Goal: Task Accomplishment & Management: Complete application form

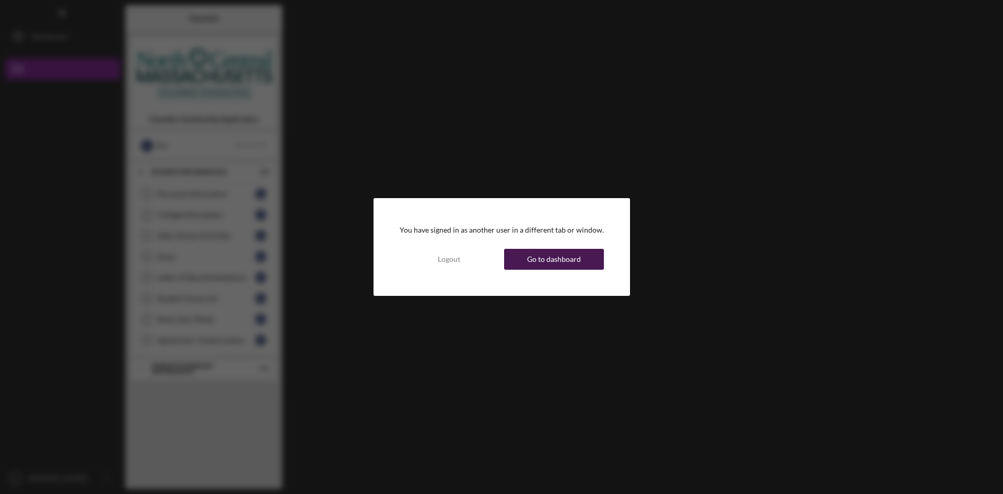
click at [541, 261] on div "Go to dashboard" at bounding box center [554, 259] width 54 height 21
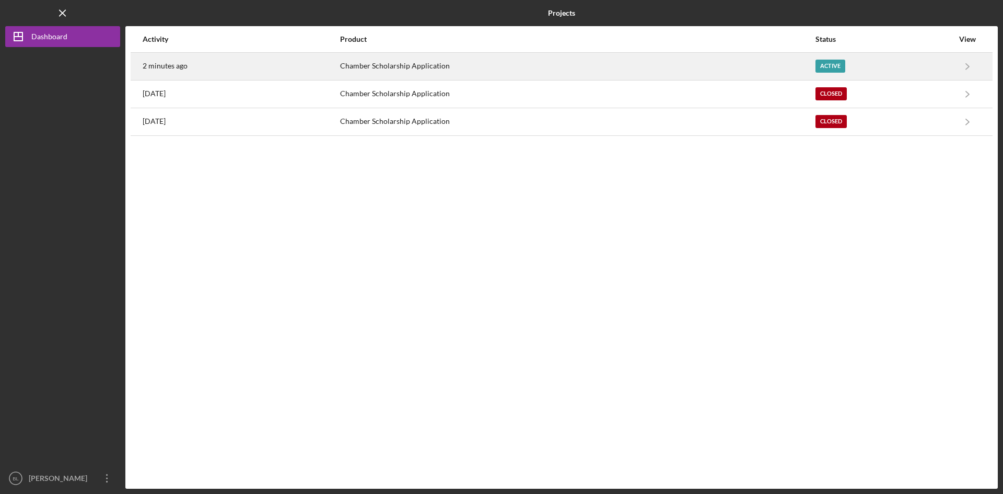
click at [438, 66] on div "Chamber Scholarship Application" at bounding box center [577, 66] width 474 height 26
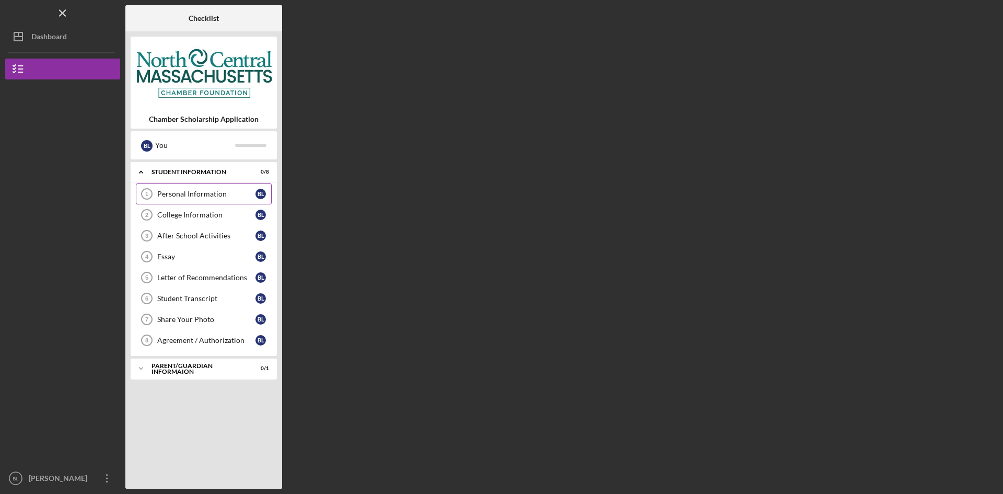
click at [190, 190] on div "Personal Information" at bounding box center [206, 194] width 98 height 8
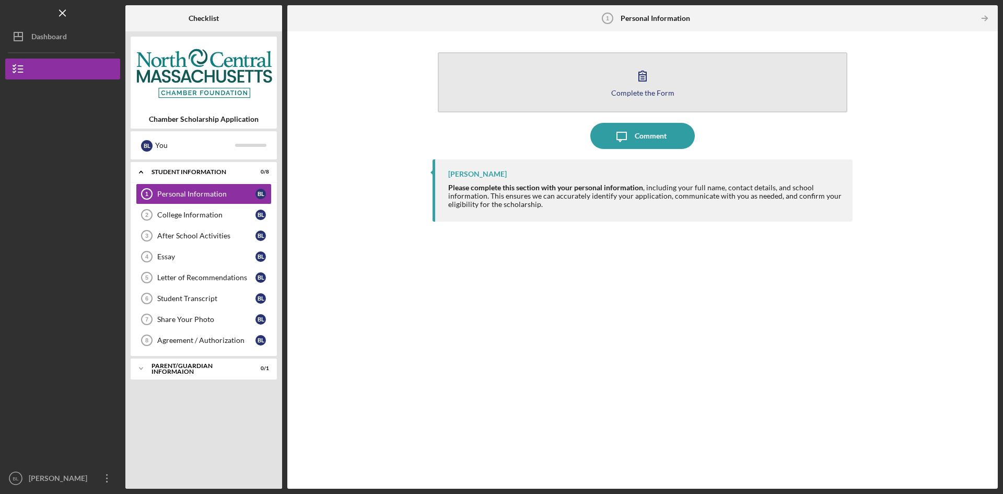
click at [549, 89] on button "Complete the Form Form" at bounding box center [643, 82] width 410 height 60
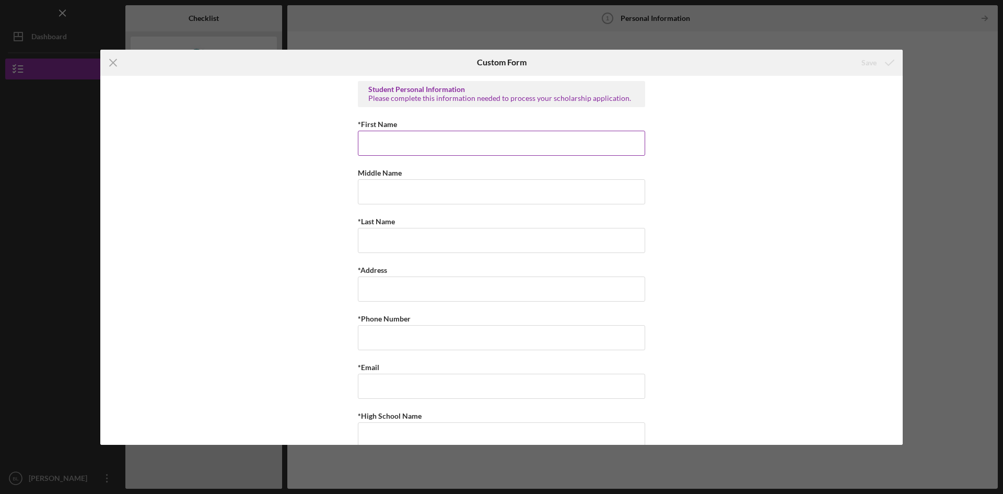
click at [507, 144] on input "*First Name" at bounding box center [501, 143] width 287 height 25
type input "L"
type input "[PERSON_NAME]"
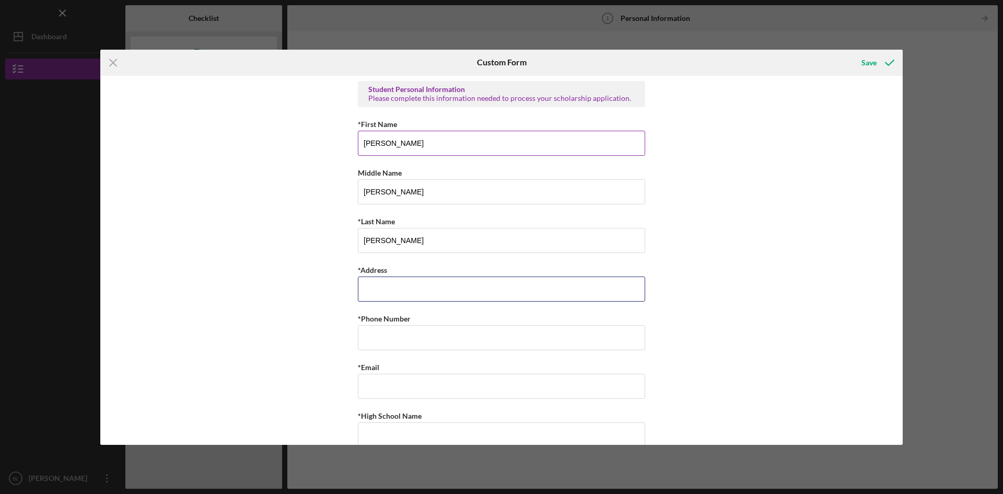
type input "1"
type input "[STREET_ADDRESS]"
type input "[PHONE_NUMBER]"
type input "y"
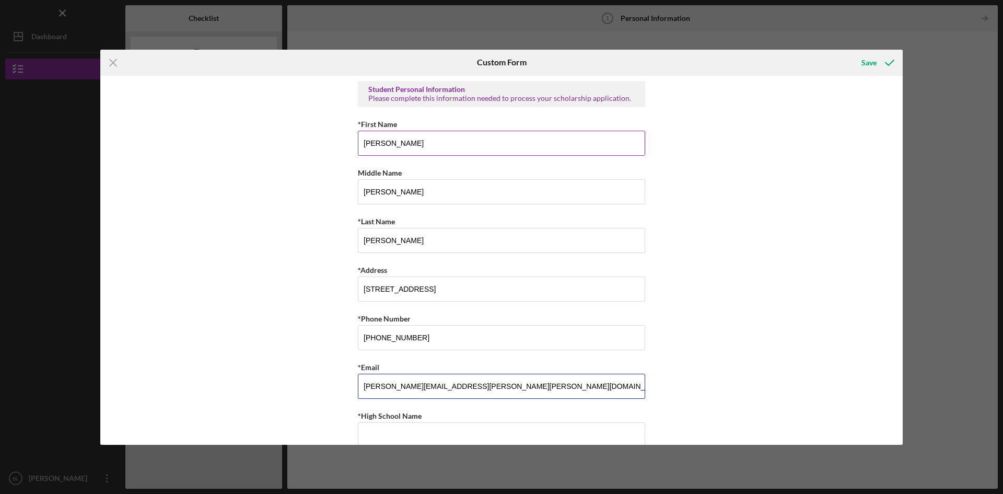
type input "[PERSON_NAME][EMAIL_ADDRESS][PERSON_NAME][PERSON_NAME][DOMAIN_NAME]"
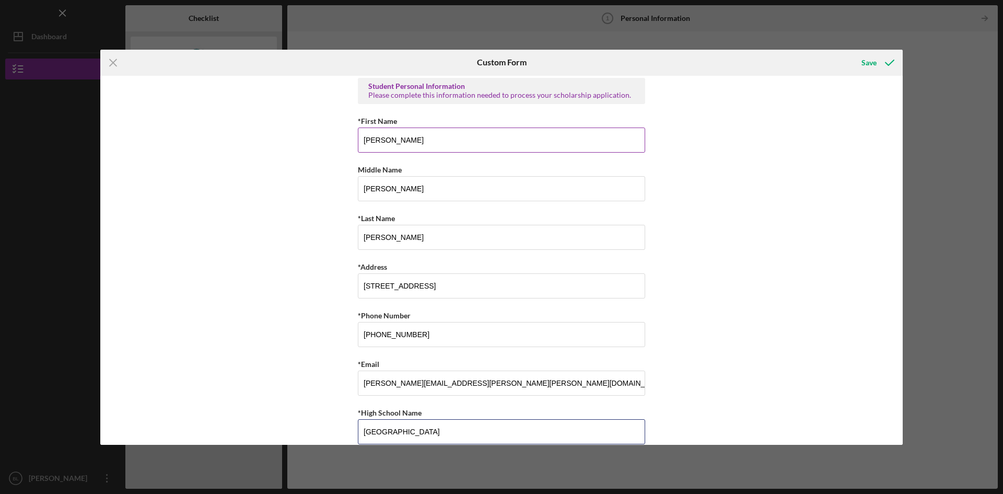
type input "[GEOGRAPHIC_DATA]"
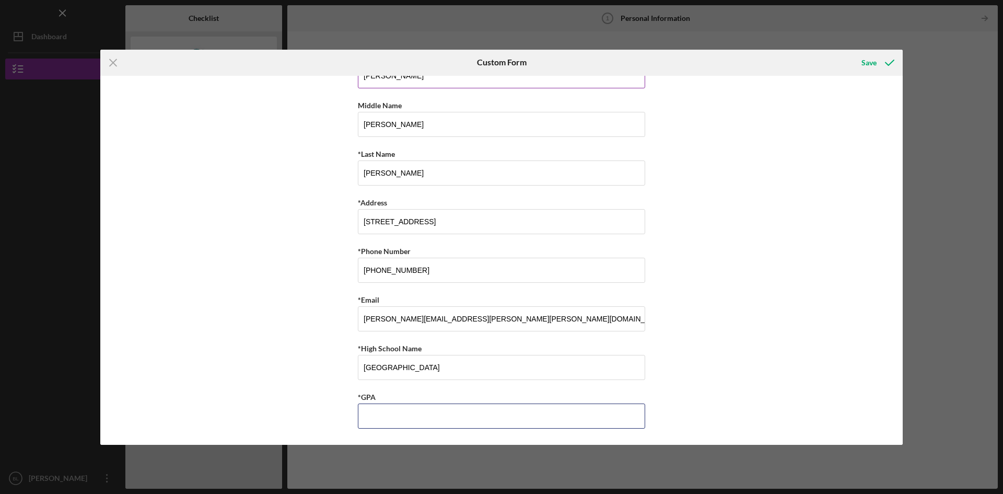
scroll to position [67, 0]
type input "4.2"
click at [748, 298] on div "Student Personal Information Please complete this information needed to process…" at bounding box center [501, 260] width 802 height 369
click at [881, 68] on icon "submit" at bounding box center [890, 63] width 26 height 26
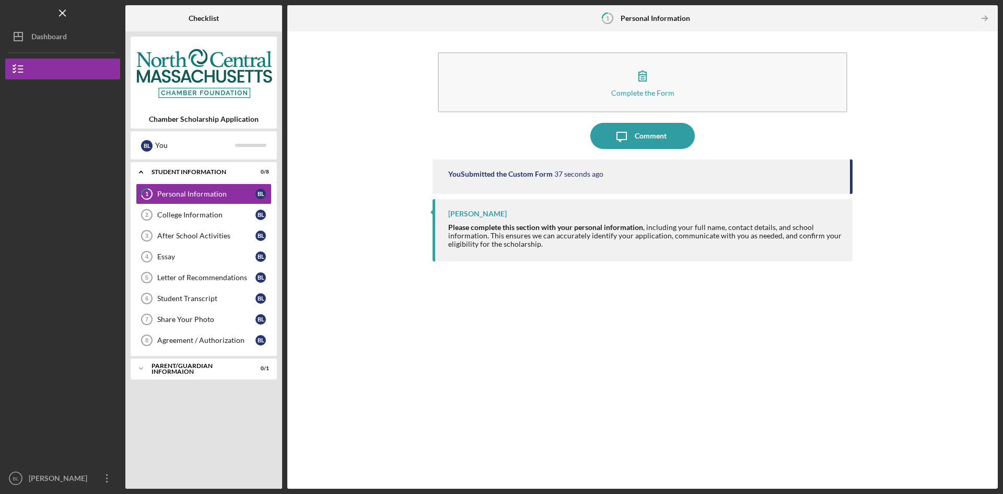
drag, startPoint x: 180, startPoint y: 217, endPoint x: 272, endPoint y: 220, distance: 92.0
click at [180, 217] on div "College Information" at bounding box center [206, 215] width 98 height 8
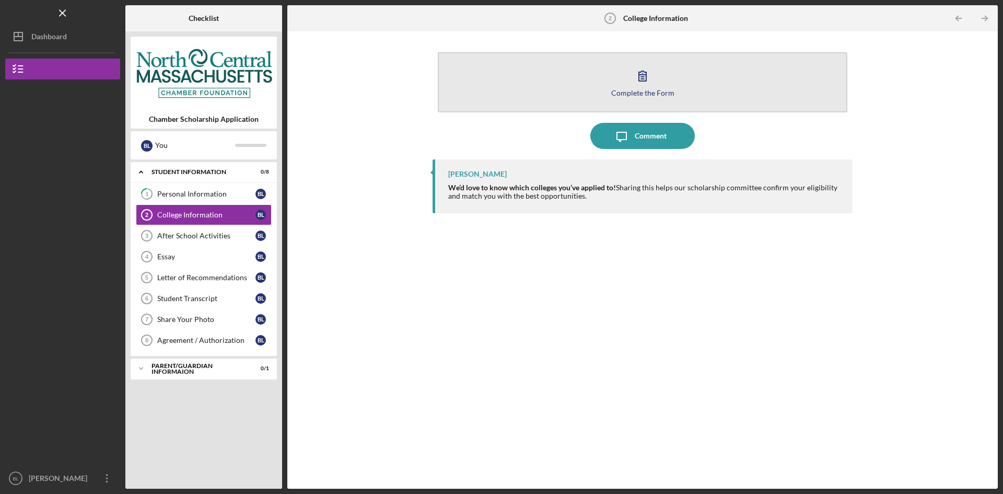
click at [597, 73] on button "Complete the Form Form" at bounding box center [643, 82] width 410 height 60
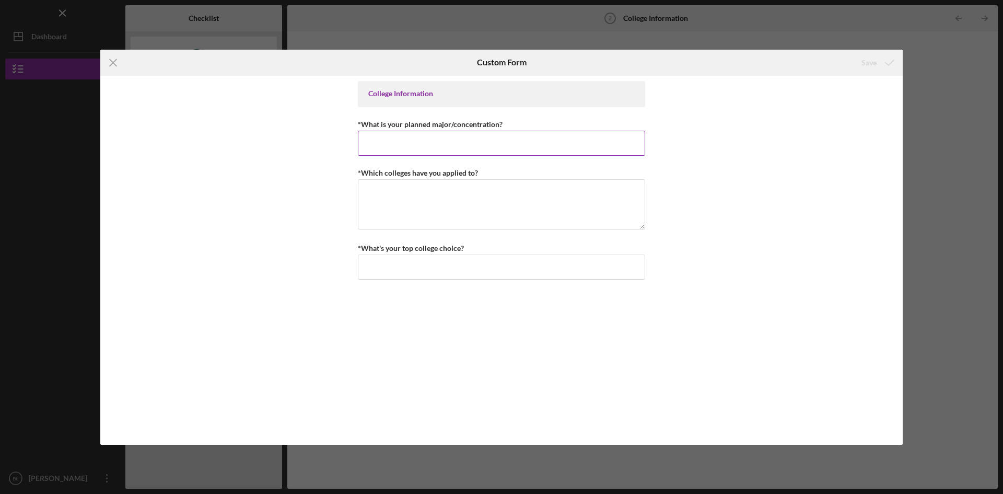
click at [488, 147] on input "*What is your planned major/concentration?" at bounding box center [501, 143] width 287 height 25
type input "N"
type input "b"
type input "Business - Marketing"
click at [460, 206] on textarea "*Which colleges have you applied to?" at bounding box center [501, 204] width 287 height 50
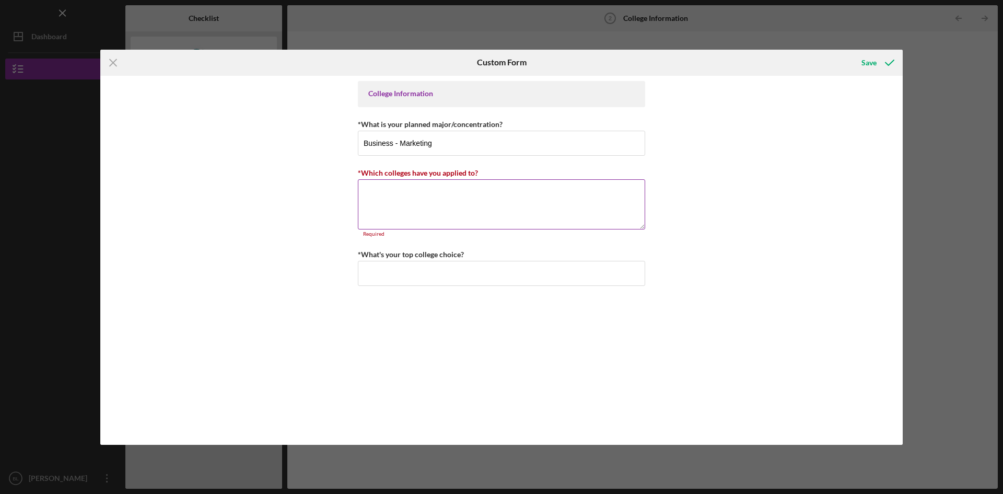
paste textarea "[GEOGRAPHIC_DATA] [GEOGRAPHIC_DATA] Highly ranked for marketing; strong alumni …"
type textarea "[GEOGRAPHIC_DATA] [GEOGRAPHIC_DATA] Highly ranked for marketing; strong alumni …"
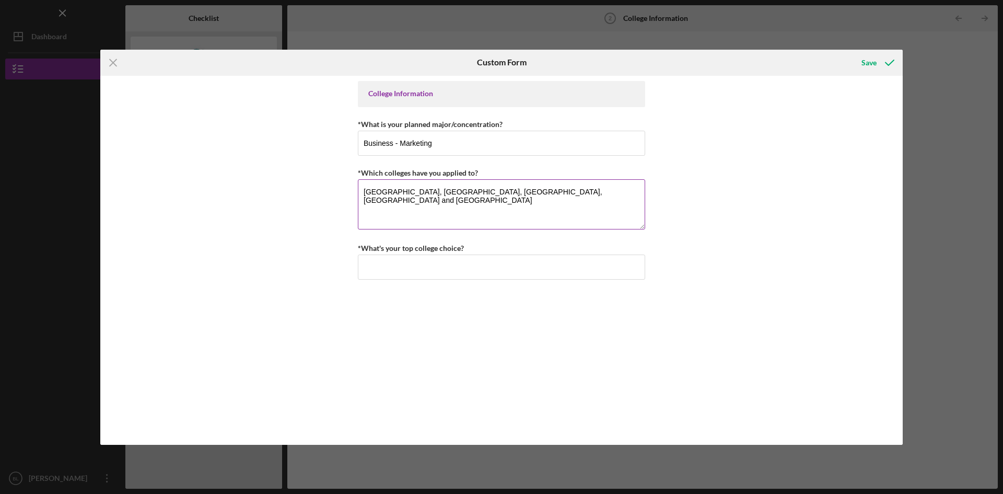
type textarea "[GEOGRAPHIC_DATA], [GEOGRAPHIC_DATA], [GEOGRAPHIC_DATA], [GEOGRAPHIC_DATA] and …"
type input "[GEOGRAPHIC_DATA]"
click at [869, 63] on div "Save" at bounding box center [868, 62] width 15 height 21
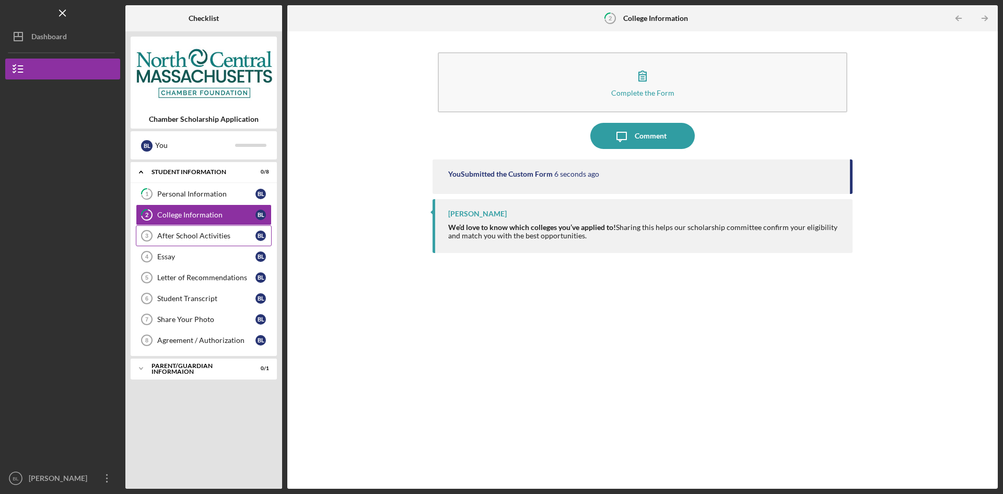
click at [179, 242] on link "After School Activities 3 After School Activities [PERSON_NAME]" at bounding box center [204, 235] width 136 height 21
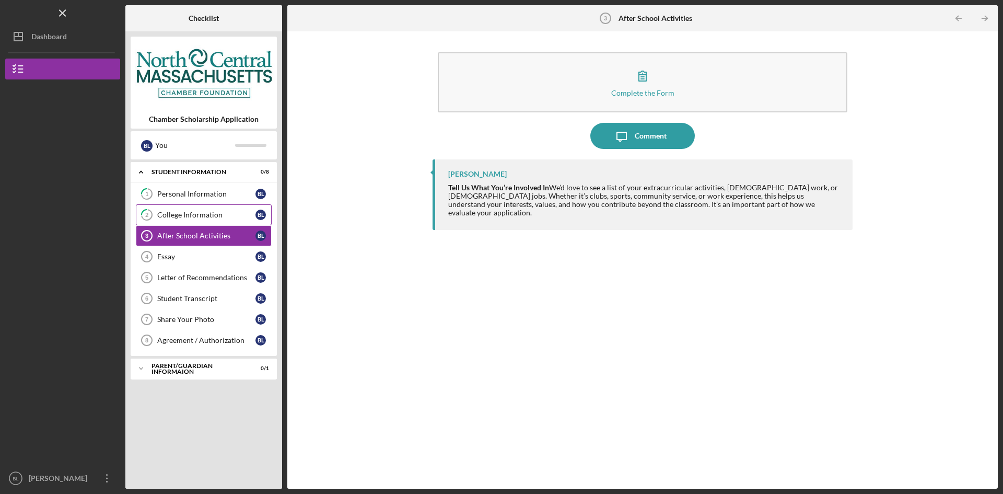
click at [218, 216] on div "College Information" at bounding box center [206, 215] width 98 height 8
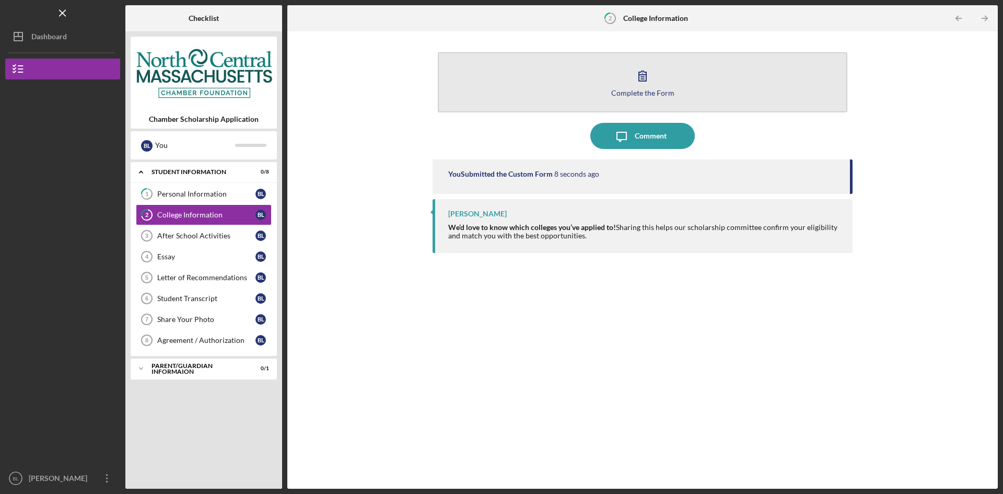
click at [599, 92] on button "Complete the Form Form" at bounding box center [643, 82] width 410 height 60
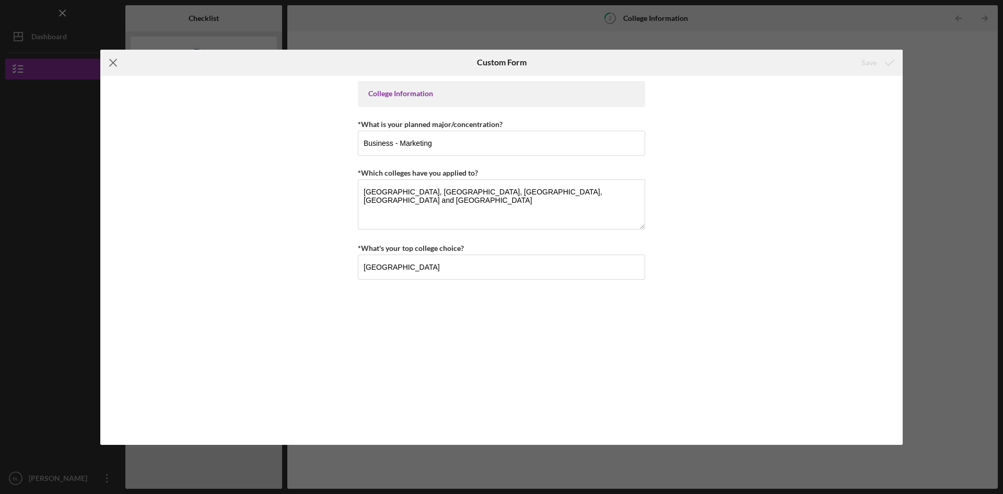
click at [108, 59] on icon "Icon/Menu Close" at bounding box center [113, 63] width 26 height 26
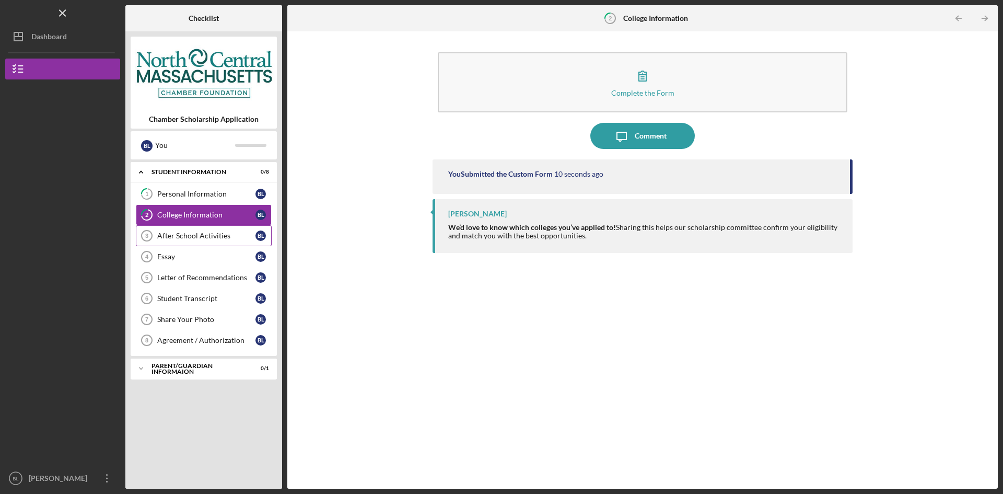
click at [170, 237] on div "After School Activities" at bounding box center [206, 235] width 98 height 8
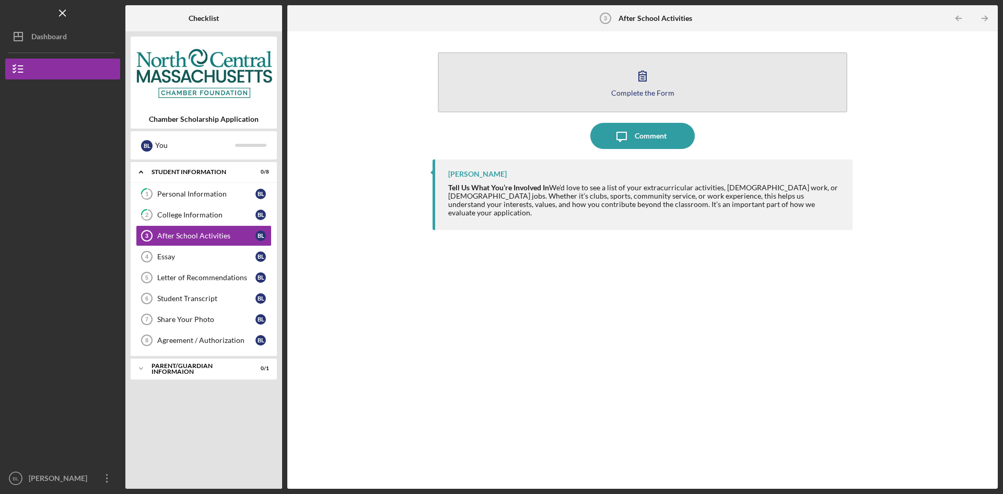
click at [566, 79] on button "Complete the Form Form" at bounding box center [643, 82] width 410 height 60
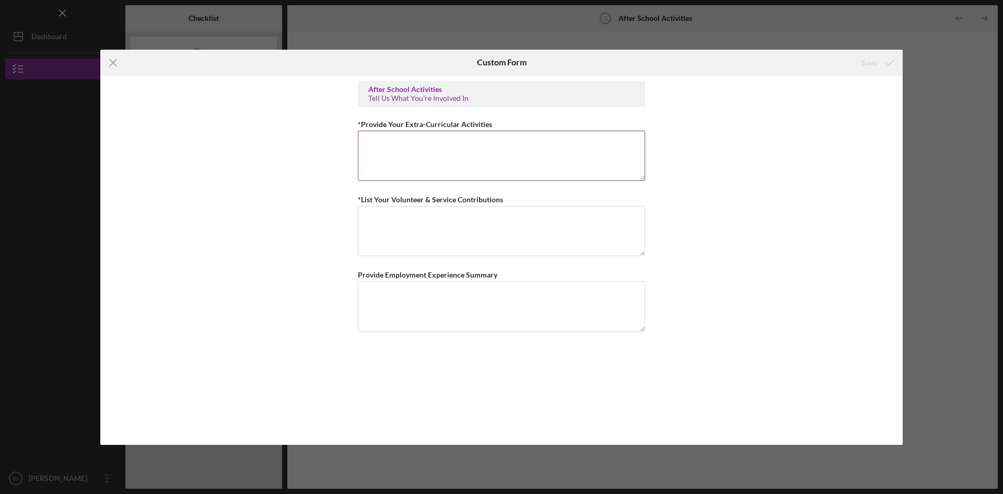
click at [569, 158] on textarea "*Provide Your Extra-Curricular Activities" at bounding box center [501, 156] width 287 height 50
click at [564, 157] on textarea "*Provide Your Extra-Curricular Activities" at bounding box center [501, 156] width 287 height 50
paste textarea "Scholarship Application – Extracurricular Activities President, Student Council…"
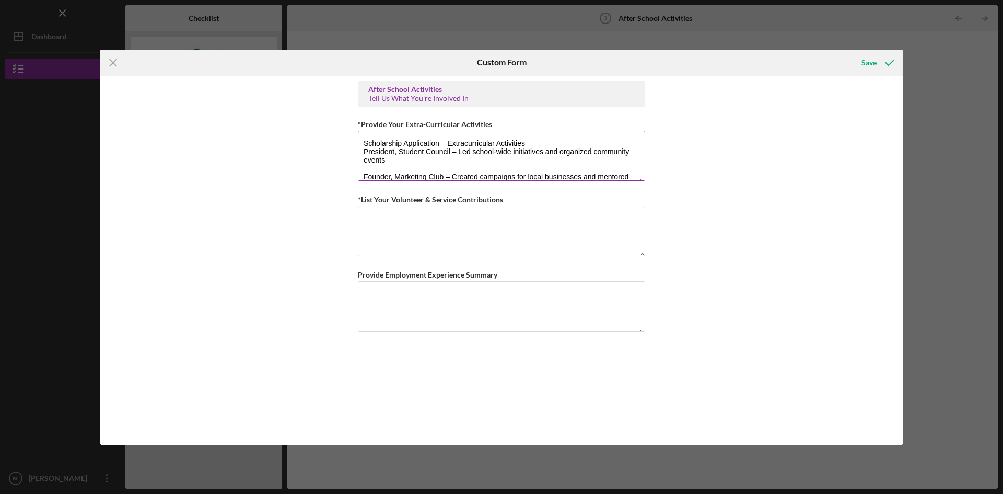
click at [534, 145] on textarea "Scholarship Application – Extracurricular Activities President, Student Council…" at bounding box center [501, 156] width 287 height 50
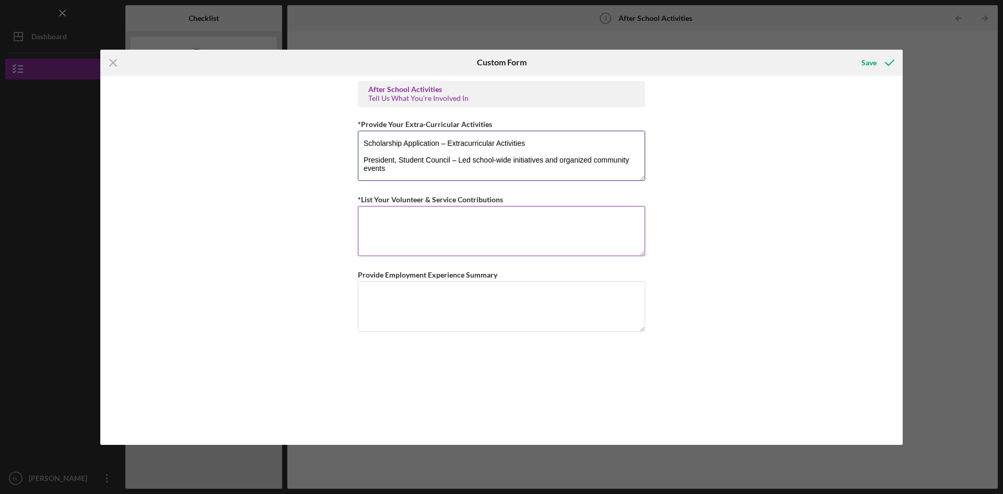
type textarea "Scholarship Application – Extracurricular Activities President, Student Council…"
click at [427, 219] on textarea "*List Your Volunteer & Service Contributions" at bounding box center [501, 231] width 287 height 50
click at [470, 225] on textarea "*List Your Volunteer & Service Contributions" at bounding box center [501, 231] width 287 height 50
paste textarea "Volunteer & Service Contributions Food Bank Volunteer – Sorted donations and di…"
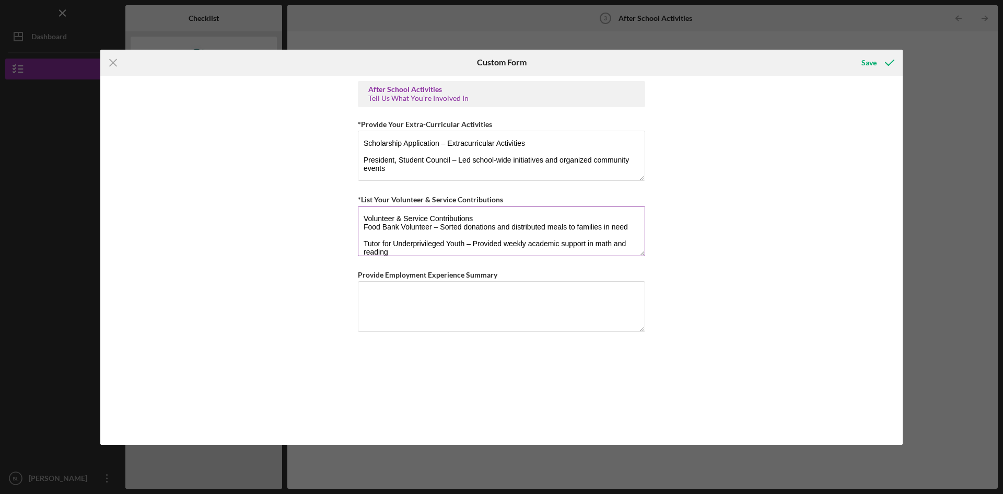
click at [475, 219] on textarea "Volunteer & Service Contributions Food Bank Volunteer – Sorted donations and di…" at bounding box center [501, 231] width 287 height 50
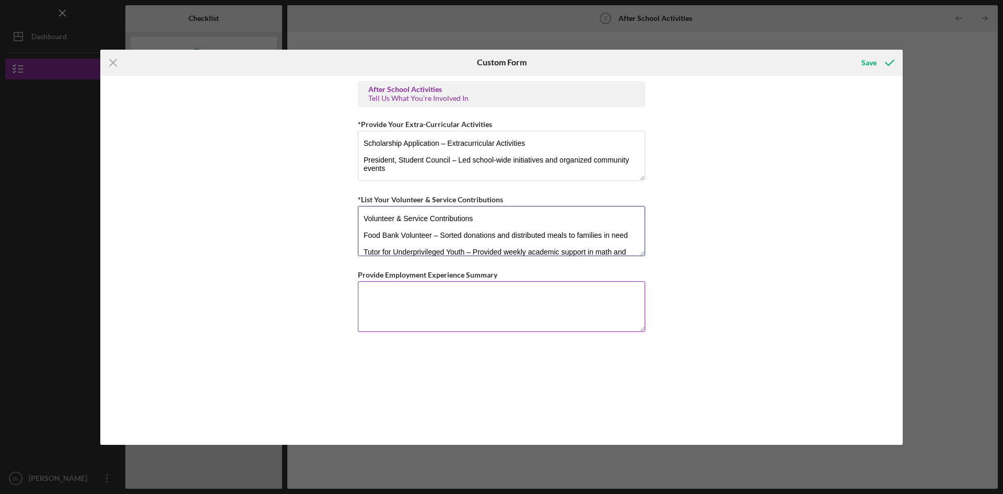
type textarea "Volunteer & Service Contributions Food Bank Volunteer – Sorted donations and di…"
click at [495, 301] on textarea "Provide Employment Experience Summary" at bounding box center [501, 306] width 287 height 50
click at [411, 310] on textarea "Provide Employment Experience Summary" at bounding box center [501, 306] width 287 height 50
paste textarea "Employment Summary Motivated and reliable student with hands-on experience in c…"
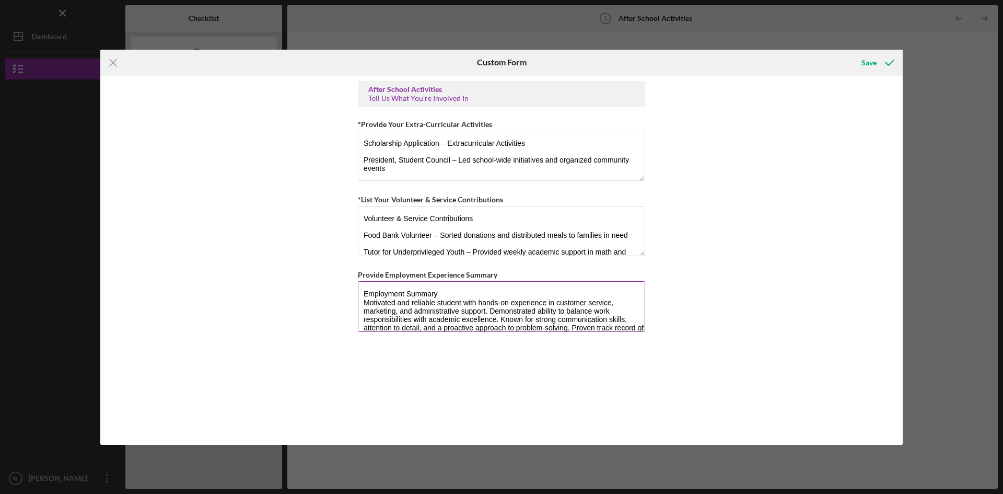
click at [449, 294] on textarea "Employment Summary Motivated and reliable student with hands-on experience in c…" at bounding box center [501, 306] width 287 height 50
type textarea "Employment Summary Motivated and reliable student with hands-on experience in c…"
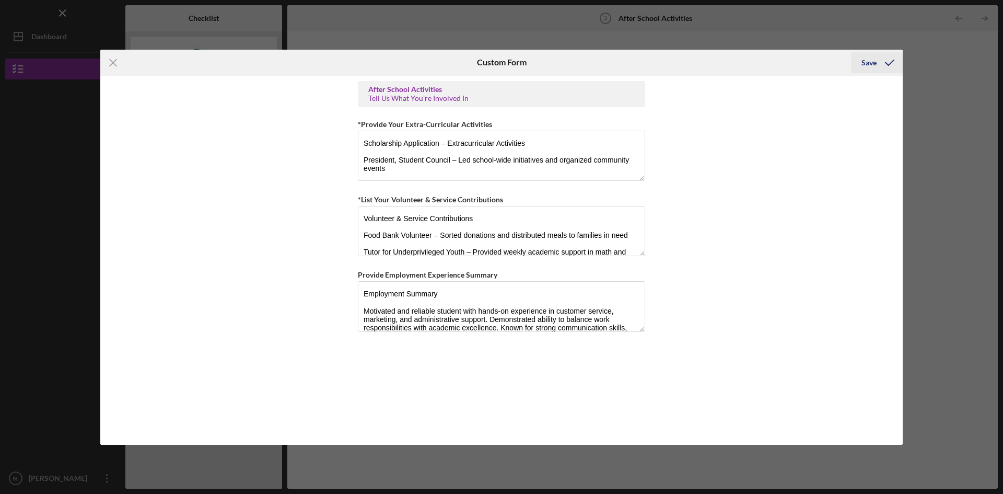
click at [881, 61] on icon "submit" at bounding box center [890, 63] width 26 height 26
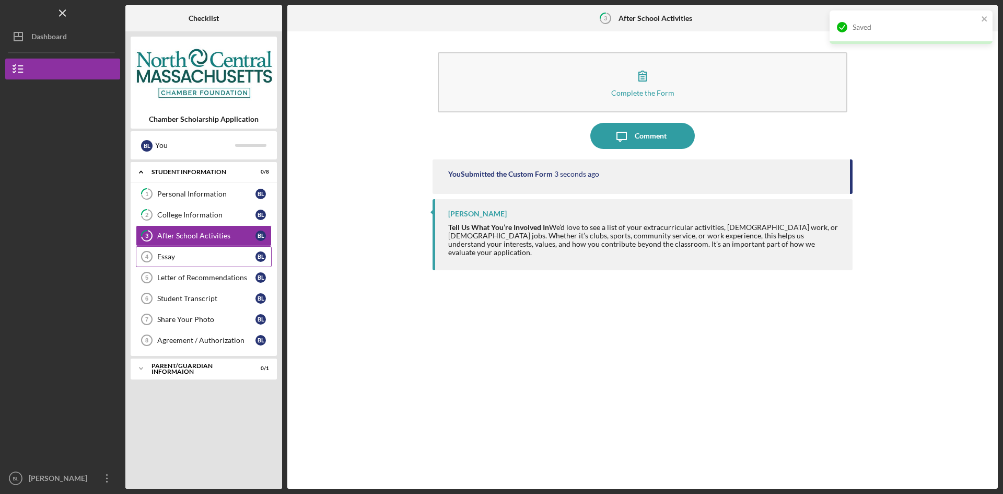
drag, startPoint x: 188, startPoint y: 257, endPoint x: 205, endPoint y: 257, distance: 16.7
click at [188, 257] on div "Essay" at bounding box center [206, 256] width 98 height 8
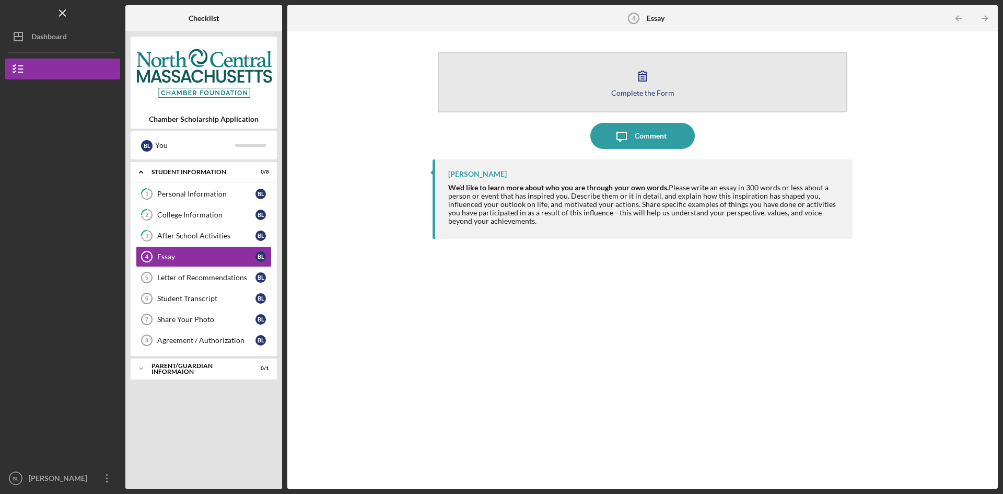
click at [666, 84] on button "Complete the Form Form" at bounding box center [643, 82] width 410 height 60
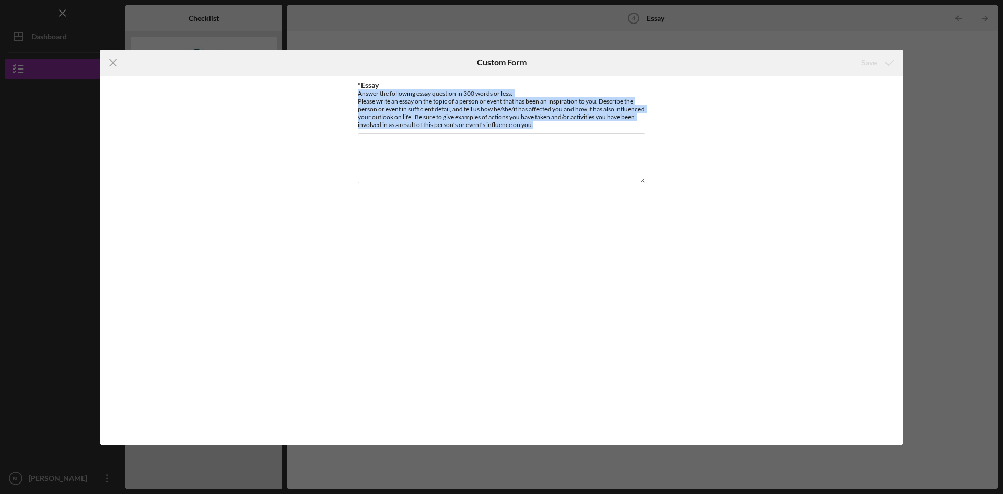
drag, startPoint x: 576, startPoint y: 124, endPoint x: 348, endPoint y: 94, distance: 229.8
click at [348, 94] on div "*Essay Answer the following essay question in 300 words or less: Please write a…" at bounding box center [501, 260] width 802 height 369
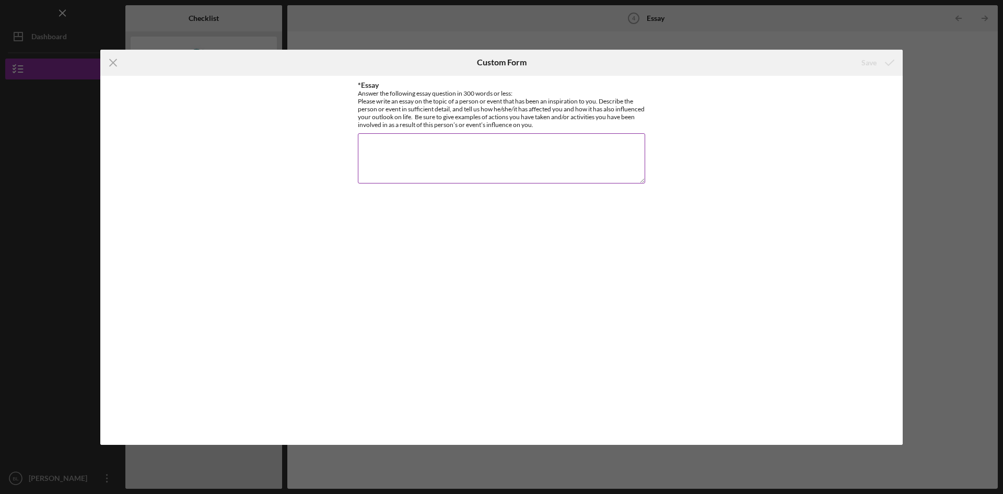
click at [437, 153] on textarea "*Essay" at bounding box center [501, 158] width 287 height 50
paste textarea "Lor ipsumd sit ame cons adipisci el se do eiusmodtemp, i utlab etdol magnaaliqu…"
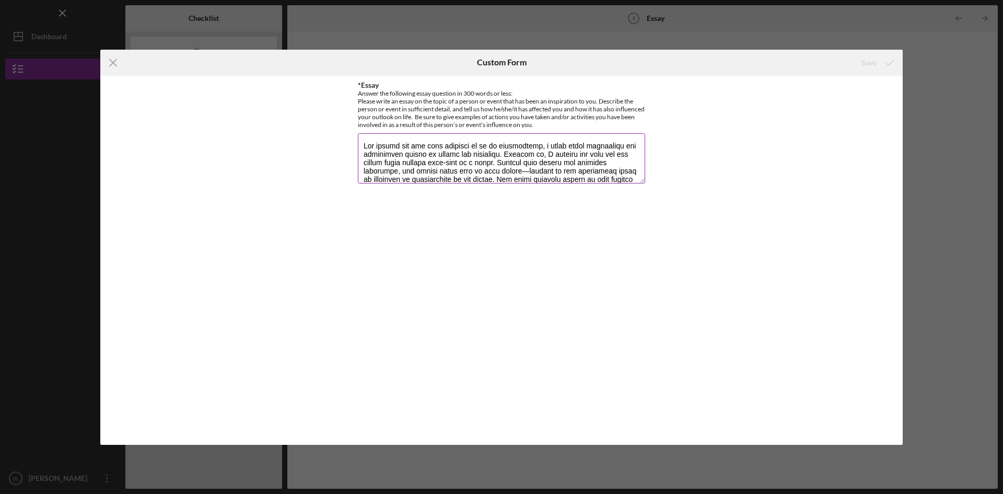
scroll to position [160, 0]
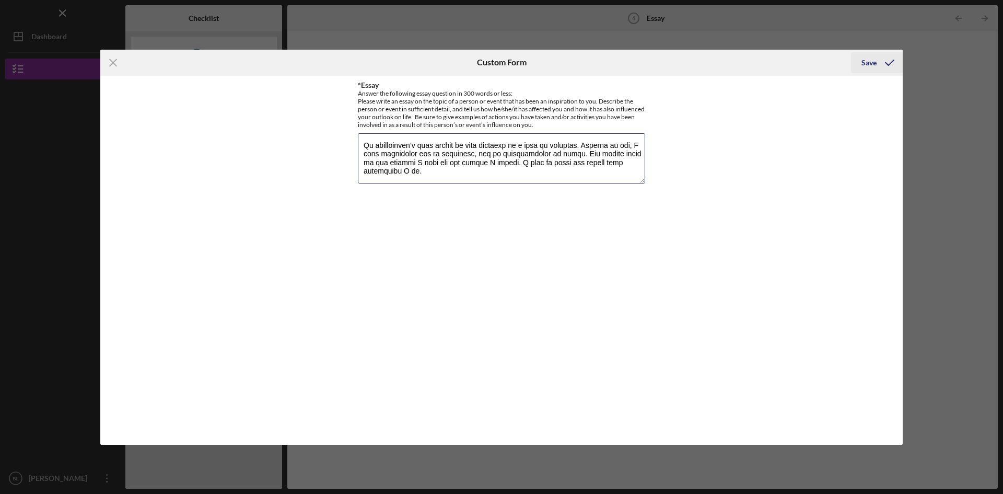
type textarea "Lor ipsumd sit ame cons adipisci el se do eiusmodtemp, i utlab etdol magnaaliqu…"
click at [884, 62] on icon "submit" at bounding box center [890, 63] width 26 height 26
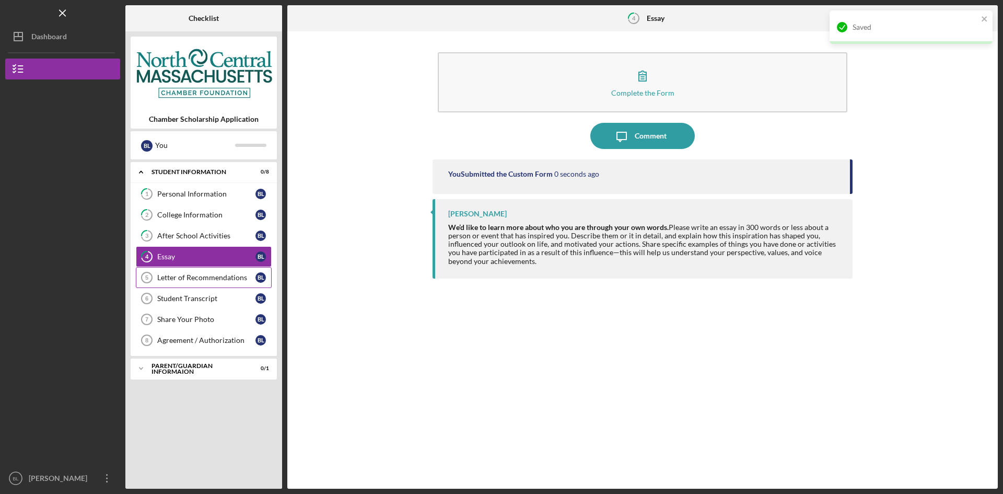
click at [208, 275] on div "Letter of Recommendations" at bounding box center [206, 277] width 98 height 8
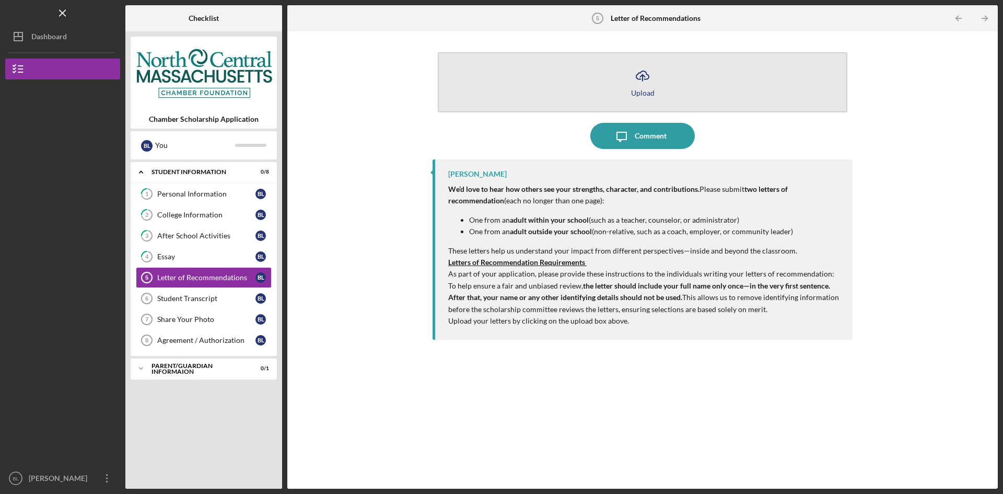
click at [715, 86] on button "Icon/Upload Upload" at bounding box center [643, 82] width 410 height 60
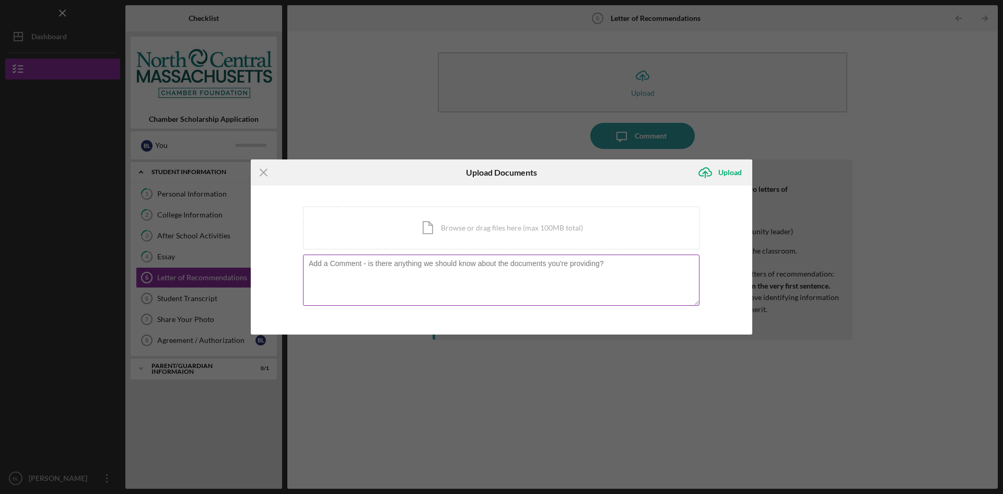
click at [443, 256] on div at bounding box center [501, 280] width 397 height 53
click at [449, 235] on div "Icon/Document Browse or drag files here (max 100MB total) Tap to choose files o…" at bounding box center [501, 227] width 397 height 43
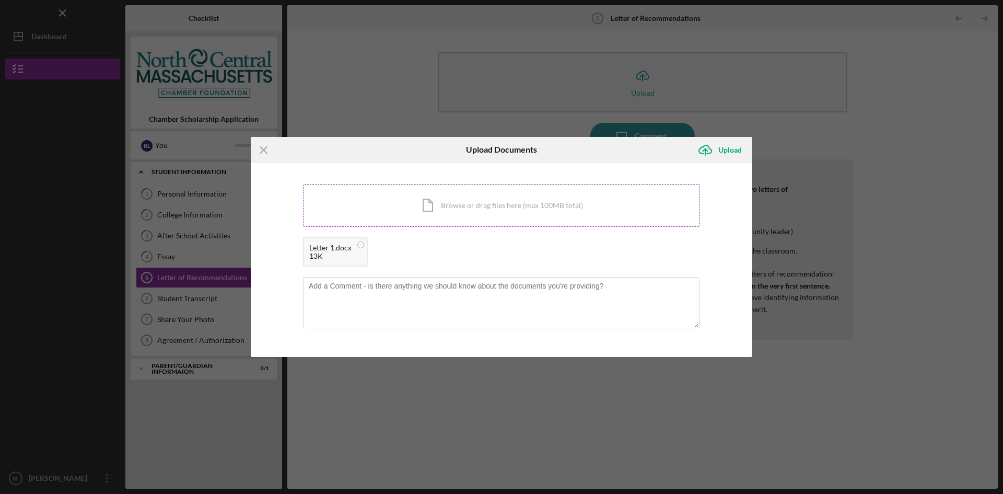
click at [471, 206] on div "Icon/Document Browse or drag files here (max 100MB total) Tap to choose files o…" at bounding box center [501, 205] width 397 height 43
click at [714, 150] on icon "Icon/Upload" at bounding box center [705, 150] width 26 height 26
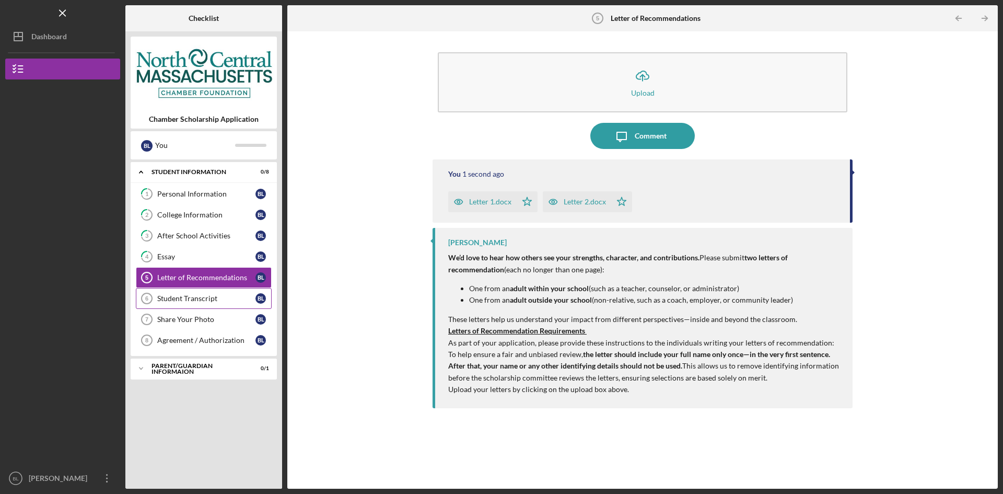
click at [164, 295] on div "Student Transcript" at bounding box center [206, 298] width 98 height 8
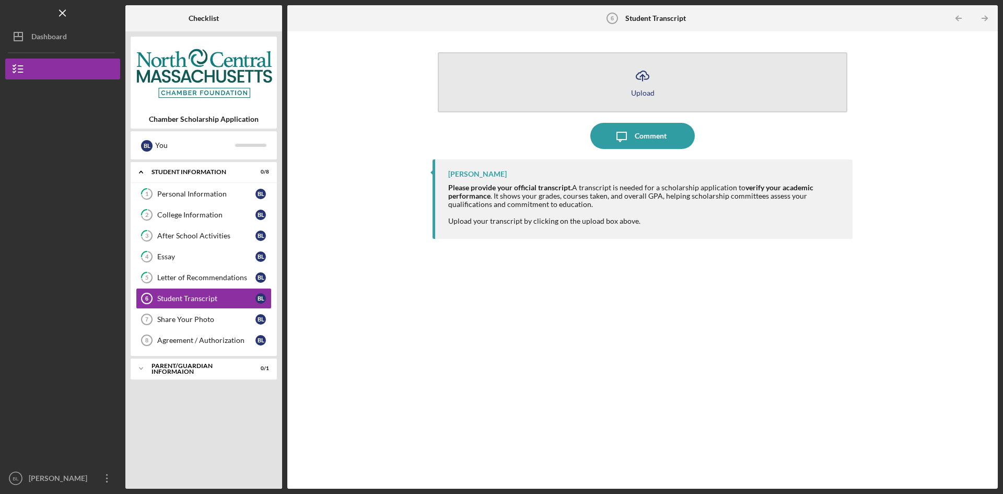
click at [570, 97] on button "Icon/Upload Upload" at bounding box center [643, 82] width 410 height 60
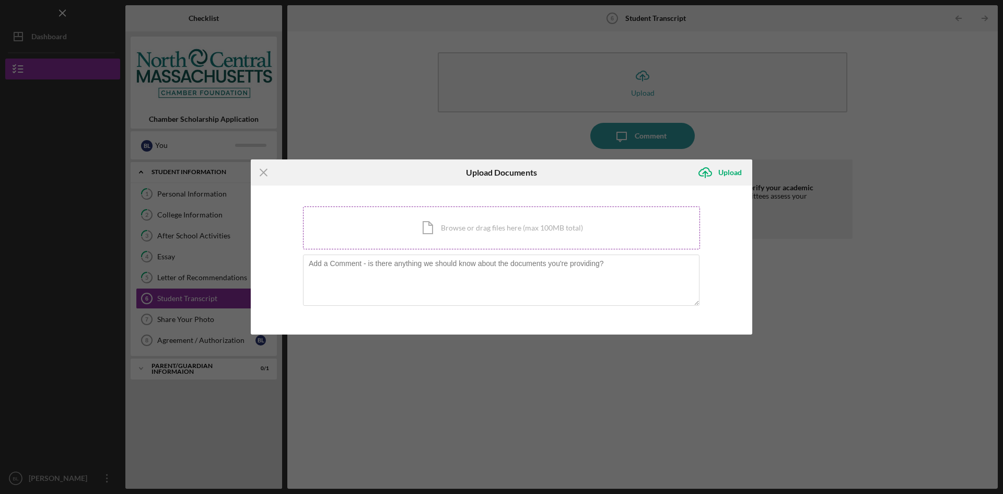
click at [405, 230] on div "Icon/Document Browse or drag files here (max 100MB total) Tap to choose files o…" at bounding box center [501, 227] width 397 height 43
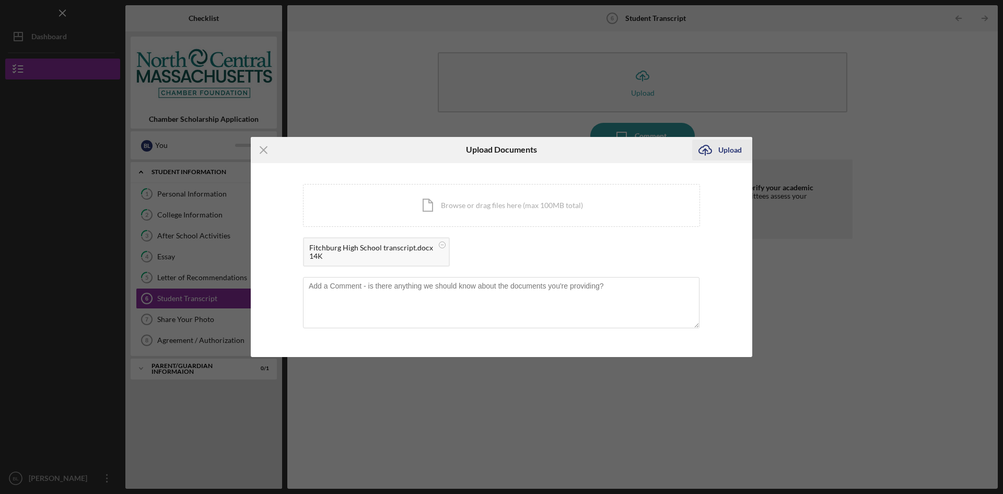
click at [712, 151] on icon "Icon/Upload" at bounding box center [705, 150] width 26 height 26
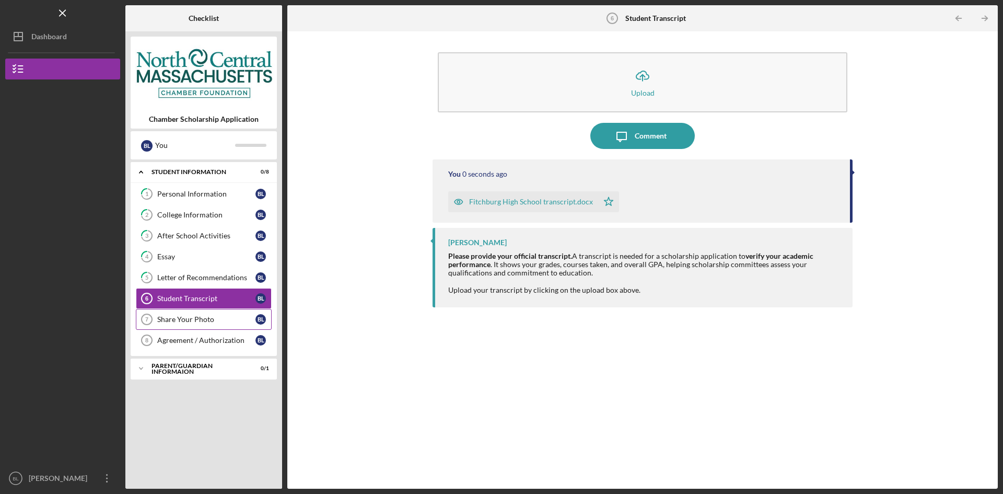
click at [179, 321] on div "Share Your Photo" at bounding box center [206, 319] width 98 height 8
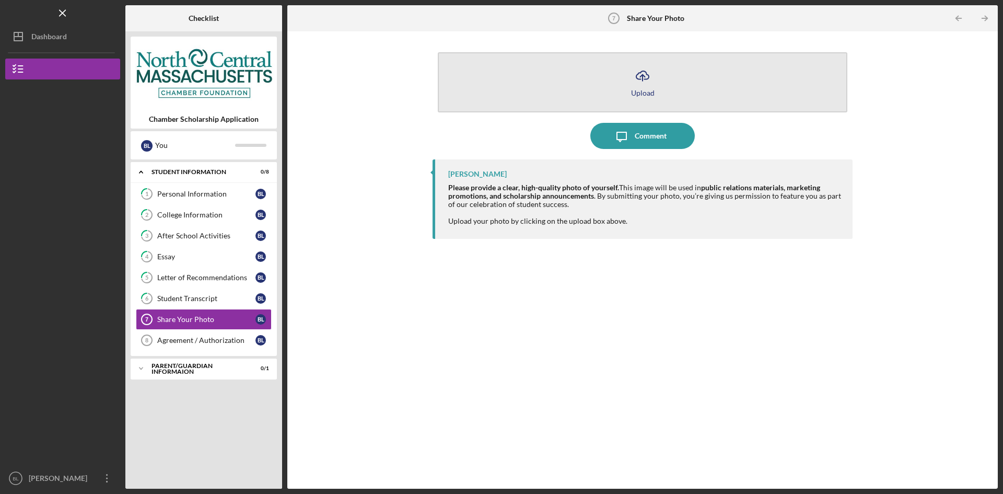
click at [646, 94] on div "Upload" at bounding box center [643, 93] width 24 height 8
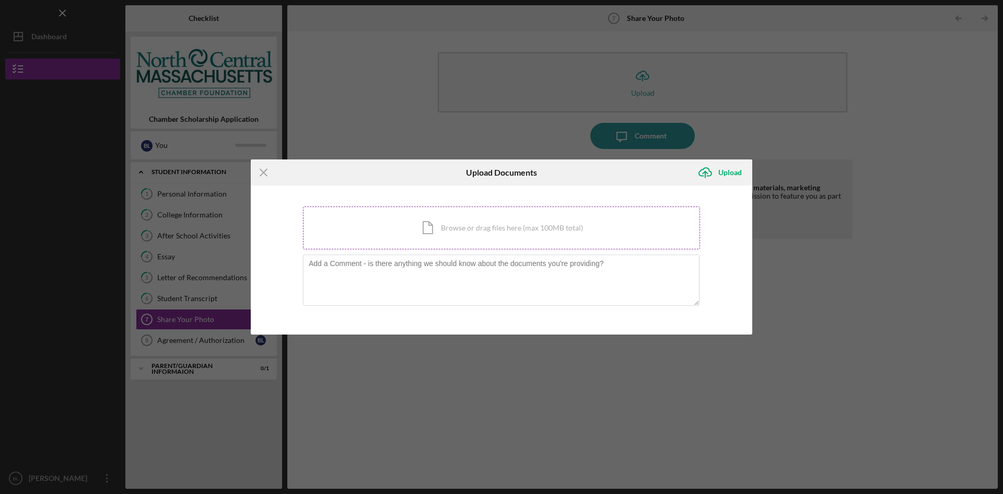
click at [417, 234] on div "Icon/Document Browse or drag files here (max 100MB total) Tap to choose files o…" at bounding box center [501, 227] width 397 height 43
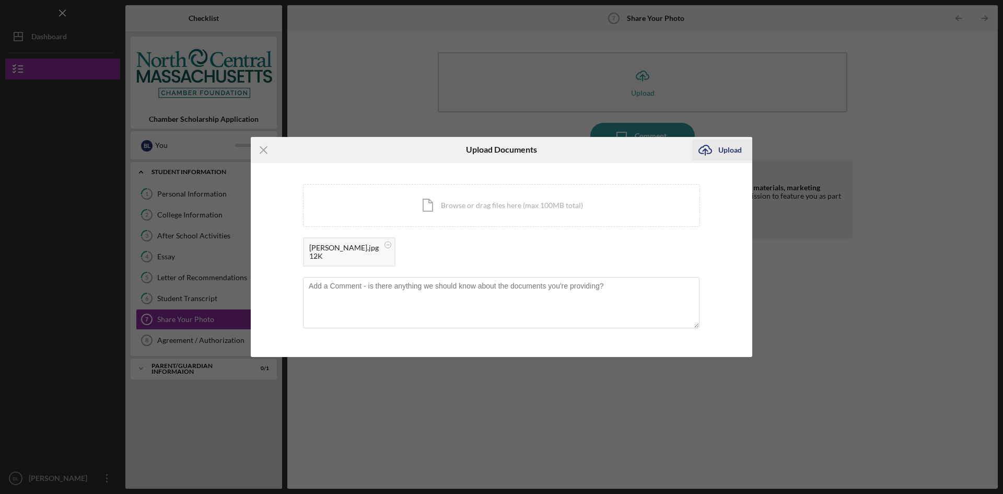
click at [725, 149] on div "Upload" at bounding box center [730, 149] width 24 height 21
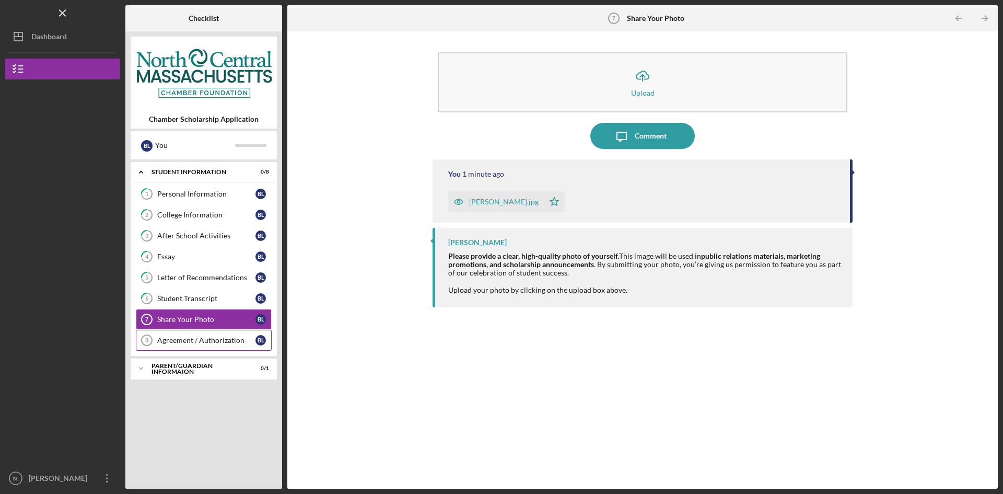
click at [210, 342] on div "Agreement / Authorization" at bounding box center [206, 340] width 98 height 8
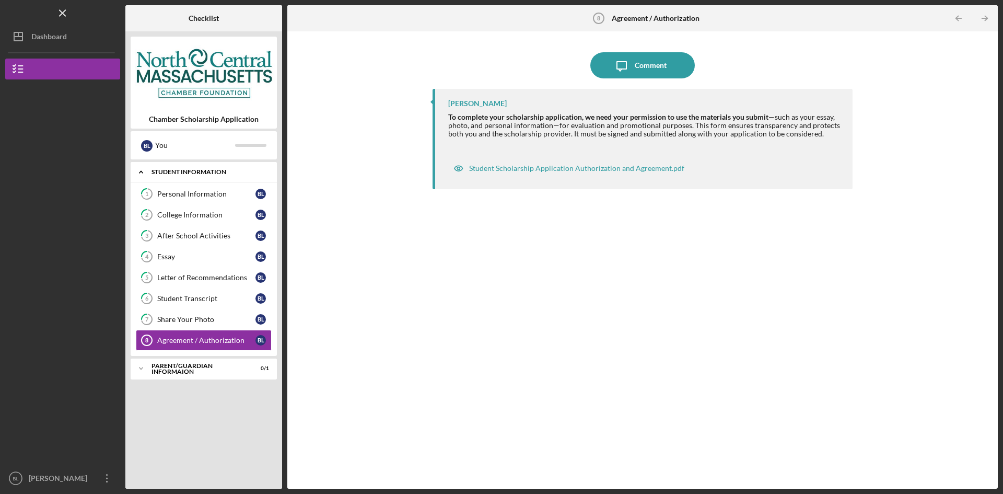
click at [161, 170] on div "Student Information" at bounding box center [208, 172] width 112 height 6
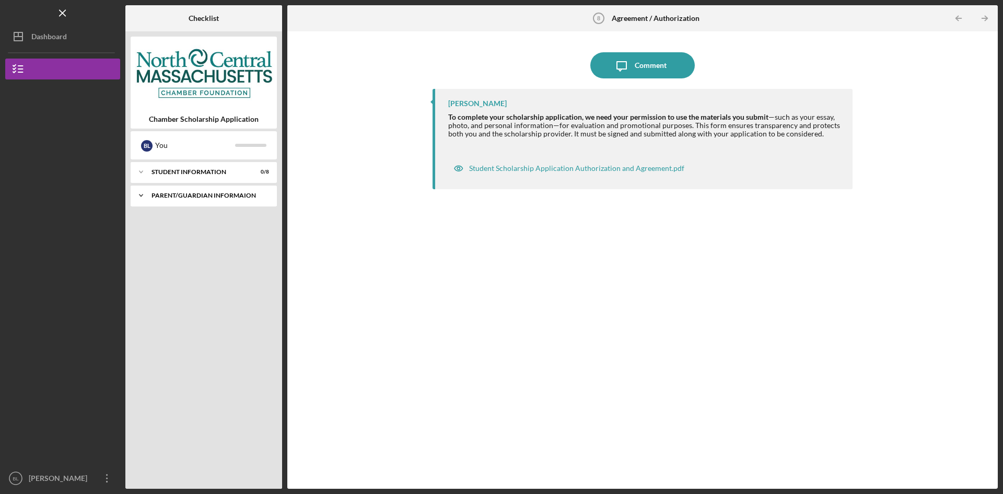
click at [175, 199] on div "Icon/Expander Parent/Guardian Informaion 0 / 1" at bounding box center [204, 195] width 146 height 21
click at [192, 224] on link "Parent/Guardian Information 9 Parent/Guardian Information [PERSON_NAME]" at bounding box center [204, 217] width 136 height 21
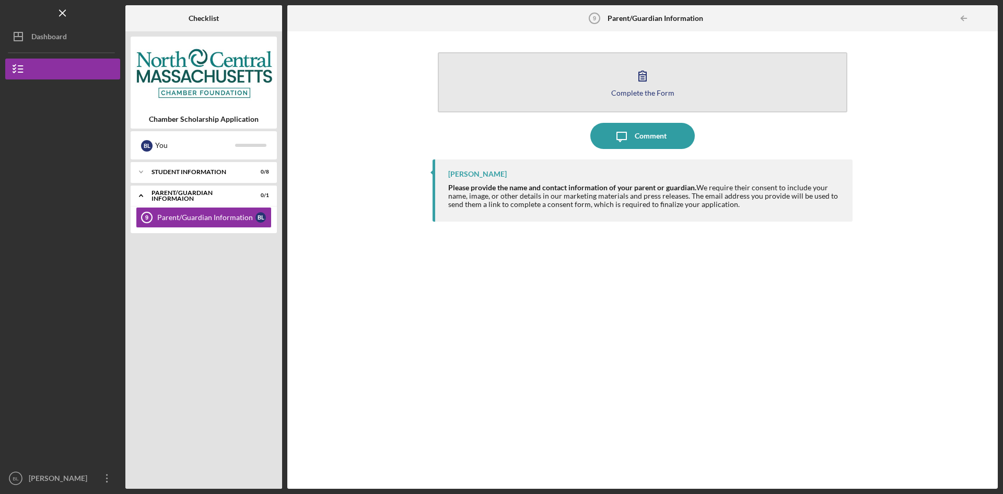
click at [570, 80] on button "Complete the Form Form" at bounding box center [643, 82] width 410 height 60
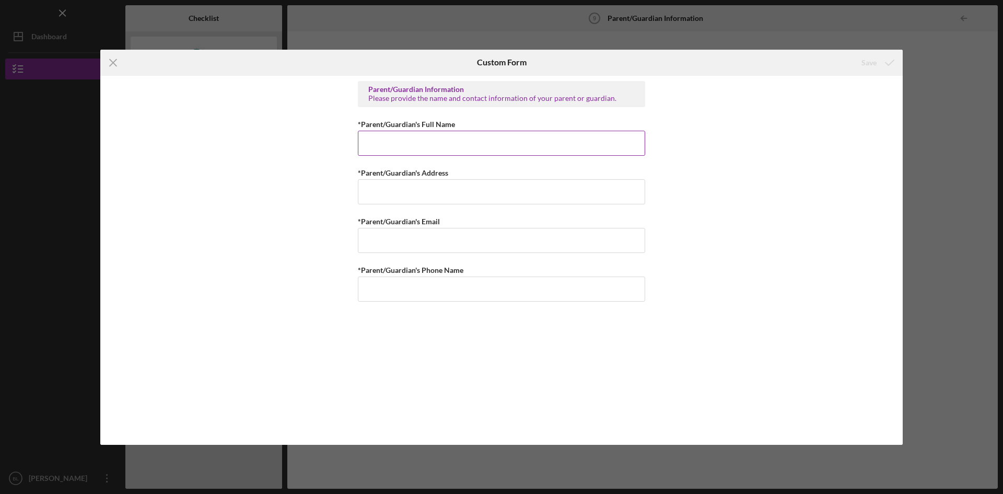
click at [451, 143] on input "*Parent/Guardian's Full Name" at bounding box center [501, 143] width 287 height 25
click at [460, 149] on input "[PERSON_NAME]" at bounding box center [501, 143] width 287 height 25
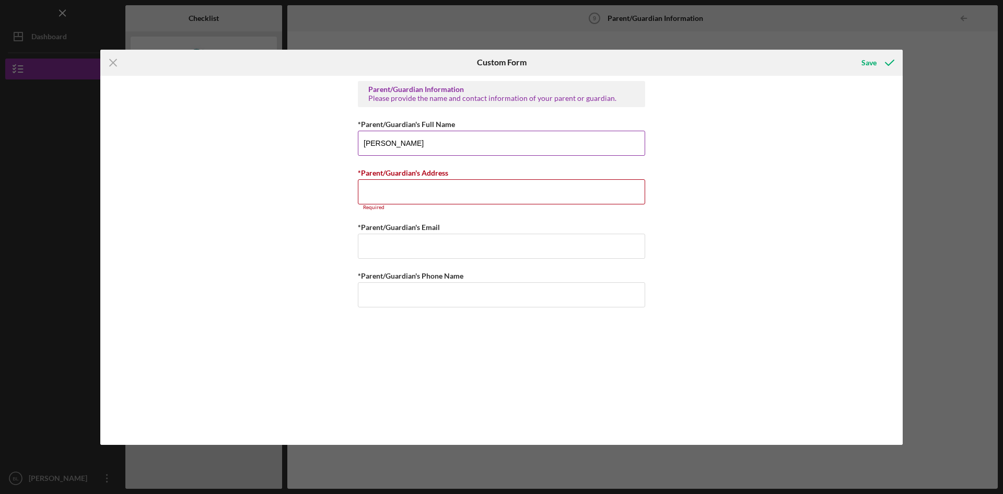
type input "[PERSON_NAME]"
type input "g"
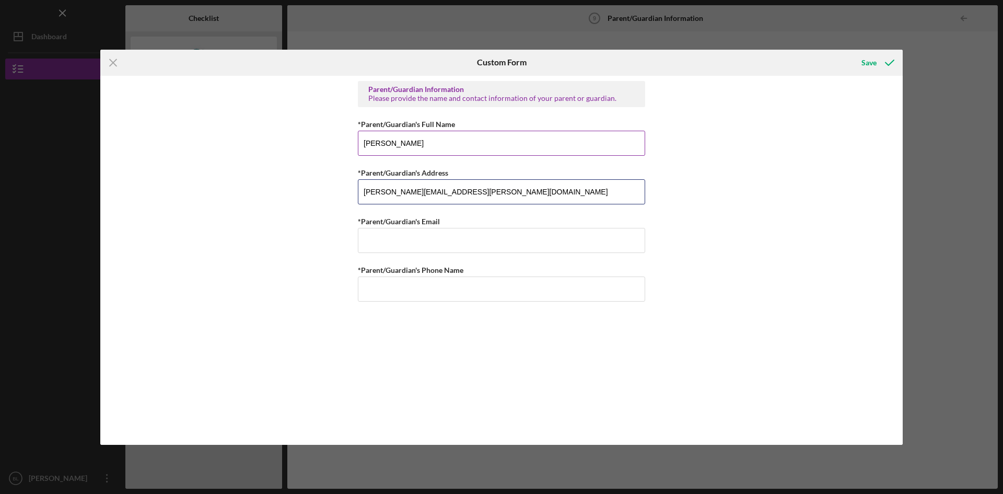
type input "[PERSON_NAME][EMAIL_ADDRESS][PERSON_NAME][DOMAIN_NAME]"
drag, startPoint x: 449, startPoint y: 202, endPoint x: 335, endPoint y: 194, distance: 114.2
click at [335, 194] on div "Parent/Guardian Information Please provide the name and contact information of …" at bounding box center [501, 260] width 802 height 369
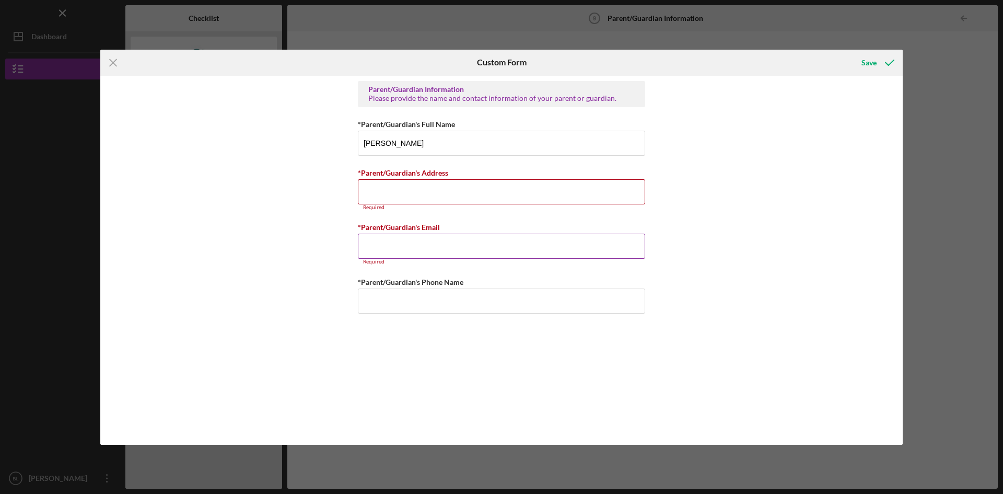
click at [382, 244] on input "*Parent/Guardian's Email" at bounding box center [501, 246] width 287 height 25
paste input "[PERSON_NAME][EMAIL_ADDRESS][PERSON_NAME][DOMAIN_NAME]"
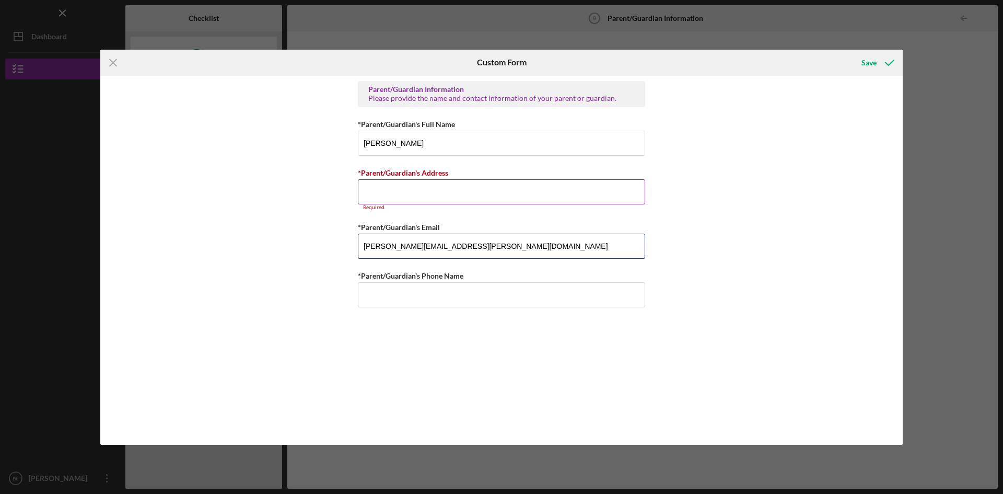
type input "[PERSON_NAME][EMAIL_ADDRESS][PERSON_NAME][DOMAIN_NAME]"
click at [391, 187] on input "*Parent/Guardian's Address" at bounding box center [501, 191] width 287 height 25
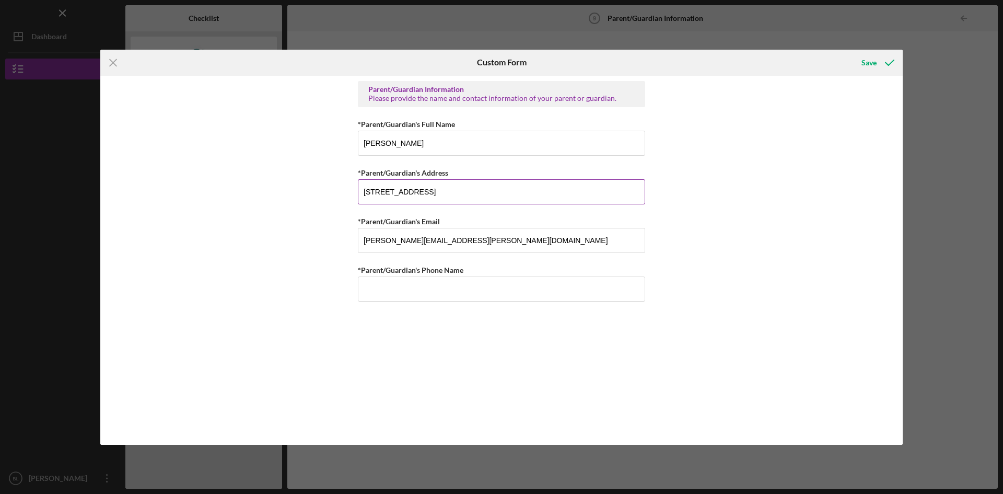
type input "[STREET_ADDRESS]"
drag, startPoint x: 378, startPoint y: 290, endPoint x: 547, endPoint y: 394, distance: 198.2
click at [378, 290] on input "978-53-9600" at bounding box center [501, 288] width 287 height 25
type input "[PHONE_NUMBER]"
drag, startPoint x: 720, startPoint y: 279, endPoint x: 728, endPoint y: 266, distance: 15.9
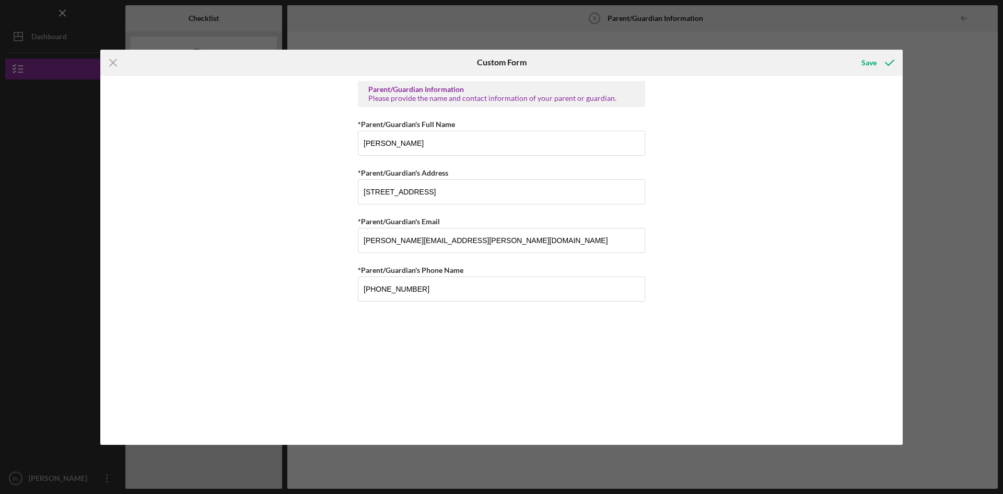
click at [721, 278] on div "Parent/Guardian Information Please provide the name and contact information of …" at bounding box center [501, 260] width 802 height 369
click at [873, 62] on div "Save" at bounding box center [868, 62] width 15 height 21
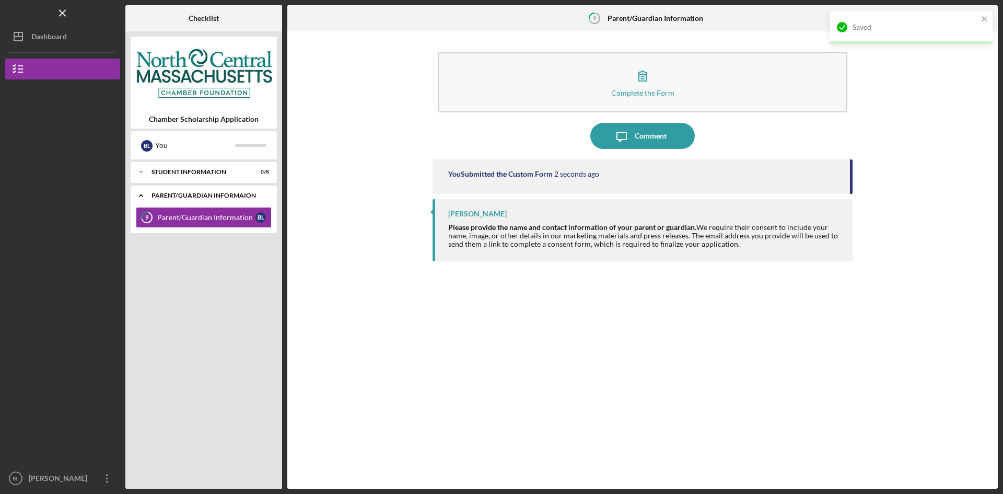
click at [137, 196] on icon "Icon/Expander" at bounding box center [141, 195] width 21 height 21
